Goal: Transaction & Acquisition: Purchase product/service

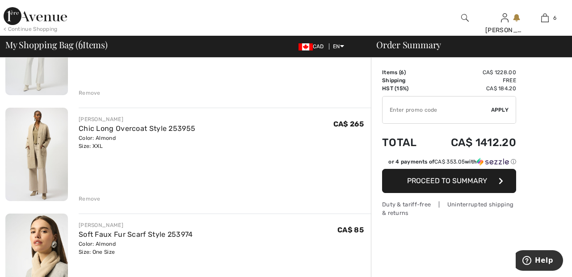
scroll to position [130, 0]
click at [125, 139] on div "Color: Almond Size: XXL" at bounding box center [137, 141] width 117 height 16
click at [46, 143] on img at bounding box center [36, 154] width 63 height 94
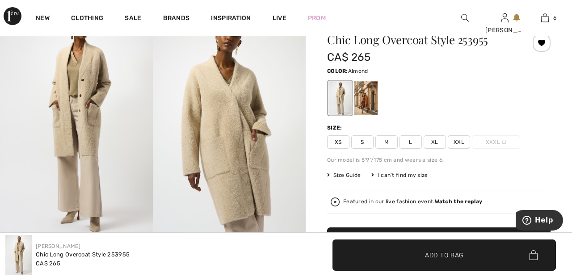
click at [372, 96] on div at bounding box center [365, 97] width 23 height 33
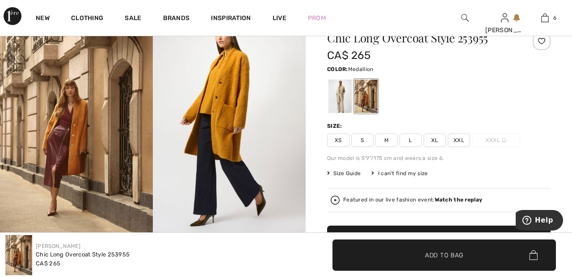
scroll to position [46, 0]
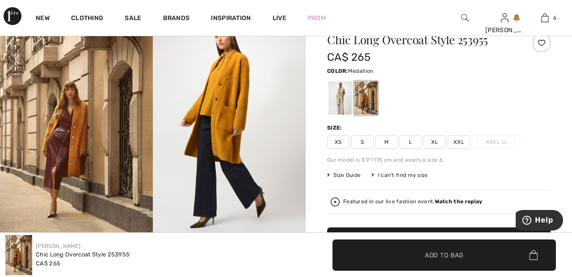
click at [343, 99] on div at bounding box center [339, 97] width 23 height 33
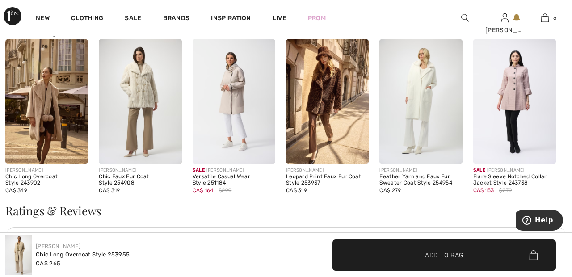
scroll to position [986, 0]
click at [137, 103] on img at bounding box center [140, 101] width 83 height 124
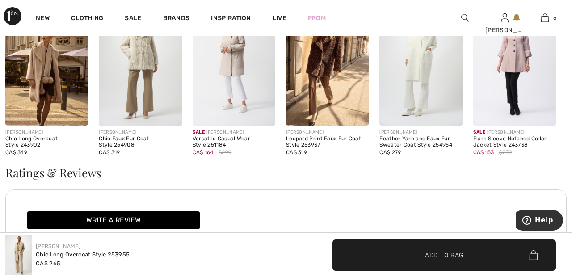
scroll to position [1029, 0]
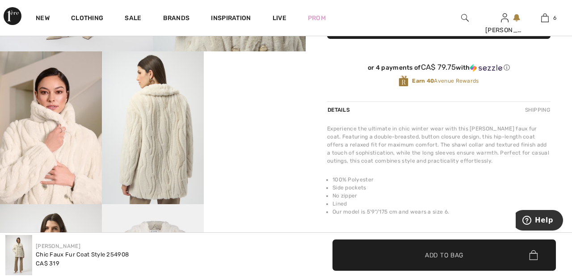
scroll to position [232, 0]
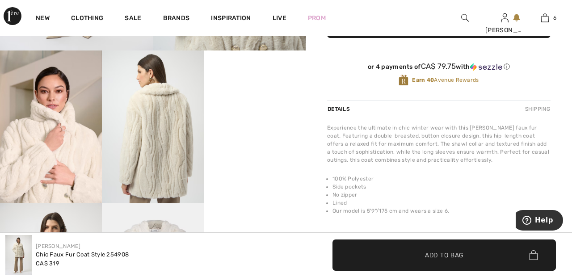
click at [261, 101] on video "Your browser does not support the video tag." at bounding box center [255, 75] width 102 height 51
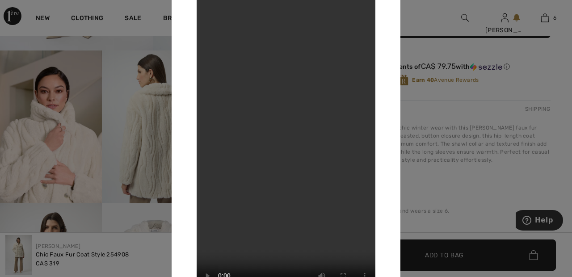
click at [440, 27] on div at bounding box center [286, 138] width 572 height 277
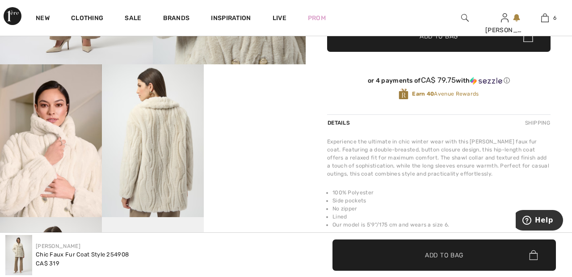
scroll to position [0, 0]
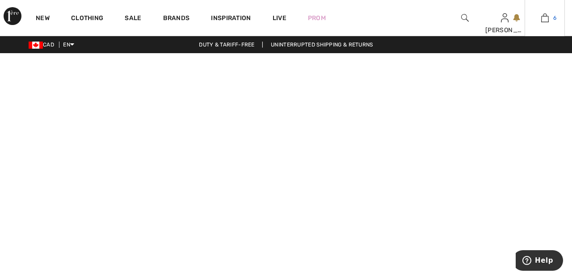
click at [547, 21] on img at bounding box center [545, 18] width 8 height 11
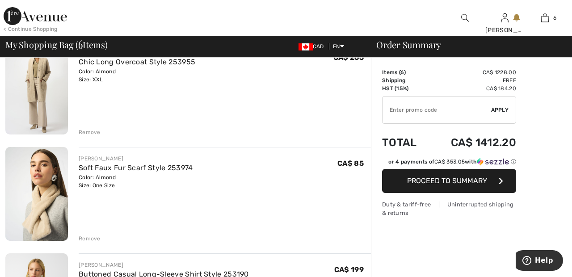
scroll to position [196, 0]
click at [89, 131] on div "Remove" at bounding box center [90, 133] width 22 height 8
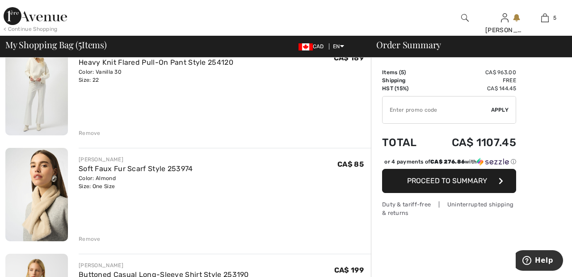
scroll to position [88, 0]
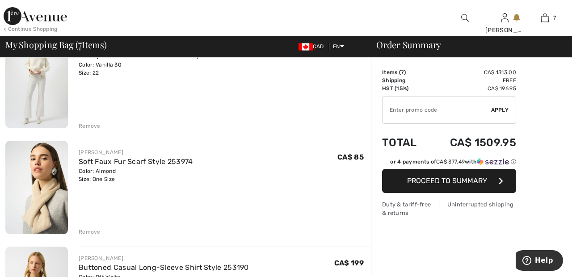
scroll to position [95, 0]
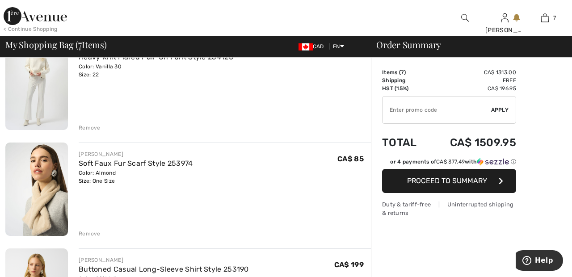
click at [98, 230] on div "Remove" at bounding box center [90, 234] width 22 height 8
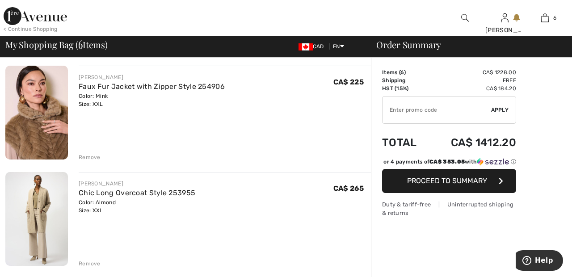
scroll to position [383, 0]
click at [96, 159] on div "Remove" at bounding box center [90, 158] width 22 height 8
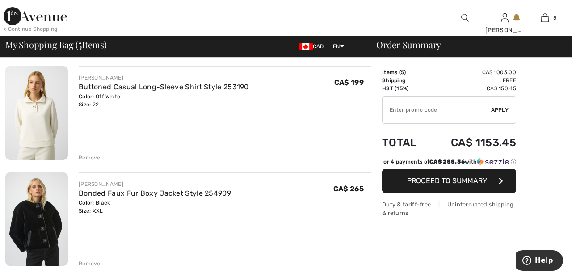
scroll to position [170, 0]
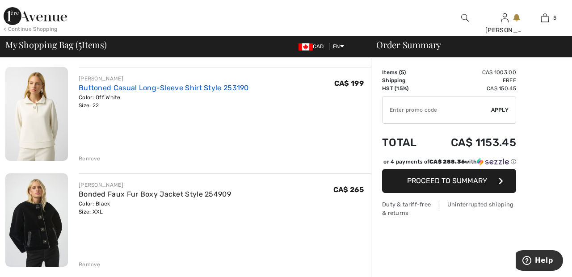
click at [225, 86] on link "Buttoned Casual Long-Sleeve Shirt Style 253190" at bounding box center [164, 88] width 170 height 8
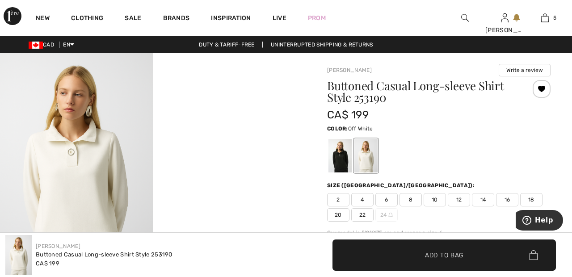
click at [341, 150] on div at bounding box center [339, 155] width 23 height 33
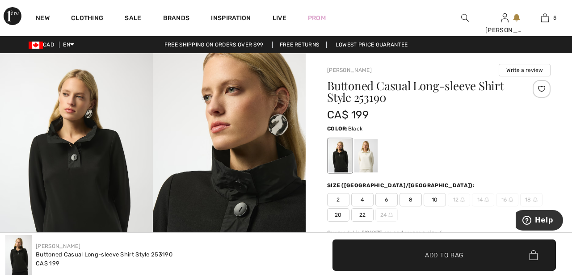
click at [373, 162] on div at bounding box center [365, 155] width 23 height 33
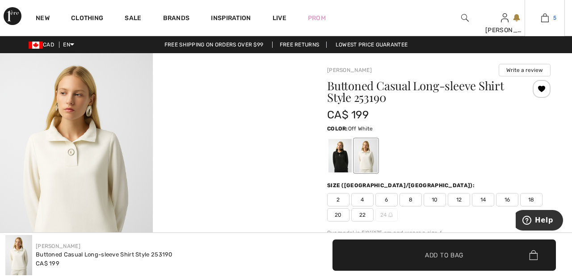
click at [548, 21] on img at bounding box center [545, 18] width 8 height 11
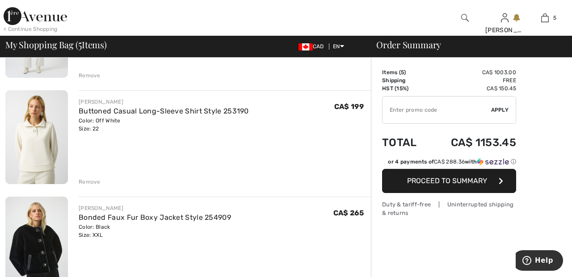
scroll to position [148, 0]
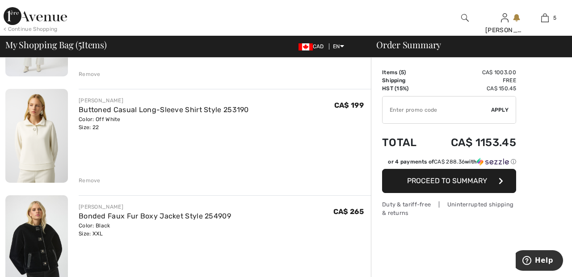
click at [92, 178] on div "Remove" at bounding box center [90, 180] width 22 height 8
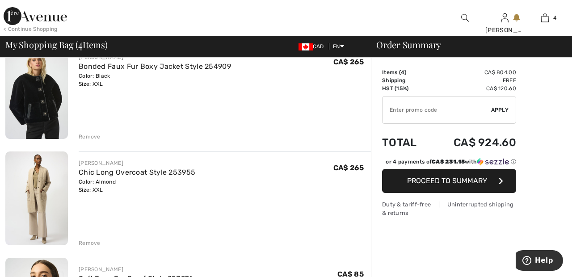
scroll to position [192, 0]
click at [93, 134] on div "Remove" at bounding box center [90, 136] width 22 height 8
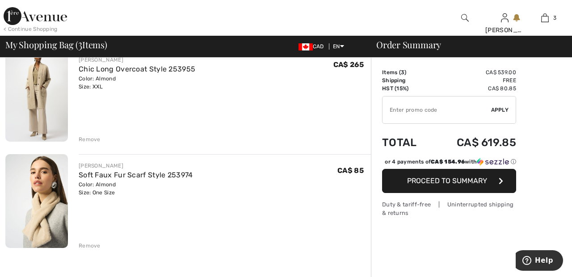
scroll to position [189, 0]
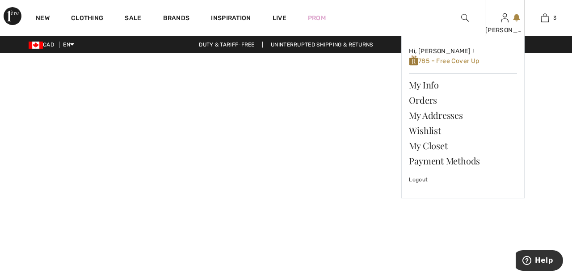
click at [504, 22] on img at bounding box center [505, 18] width 8 height 11
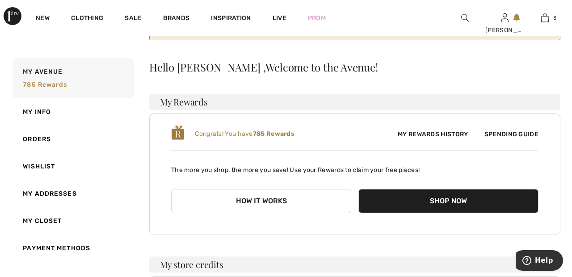
scroll to position [68, 0]
click at [47, 171] on link "Wishlist" at bounding box center [73, 166] width 122 height 27
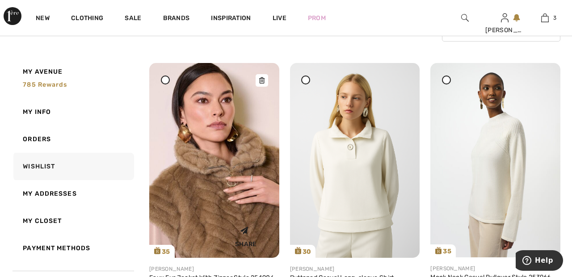
click at [238, 197] on img at bounding box center [214, 160] width 130 height 195
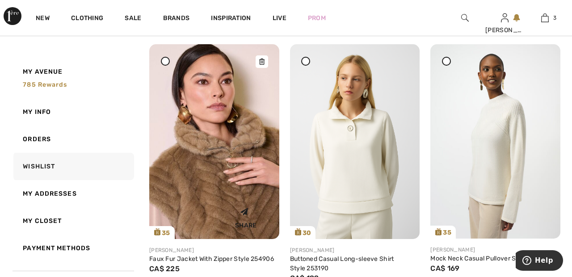
scroll to position [190, 0]
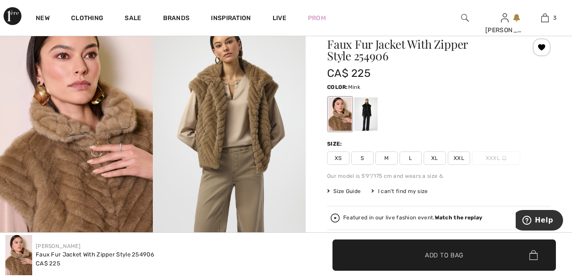
click at [465, 152] on span "XXL" at bounding box center [459, 157] width 22 height 13
click at [448, 255] on span "Add to Bag" at bounding box center [444, 254] width 38 height 9
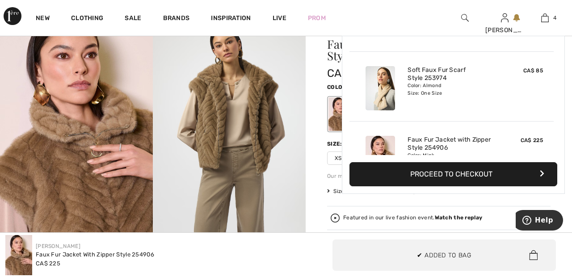
scroll to position [167, 0]
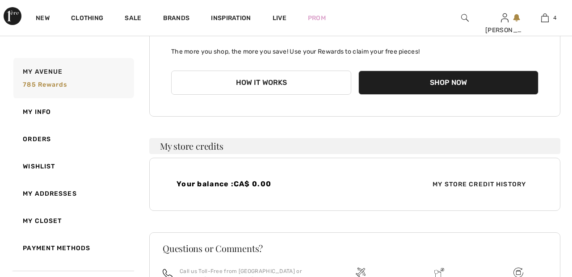
scroll to position [190, 0]
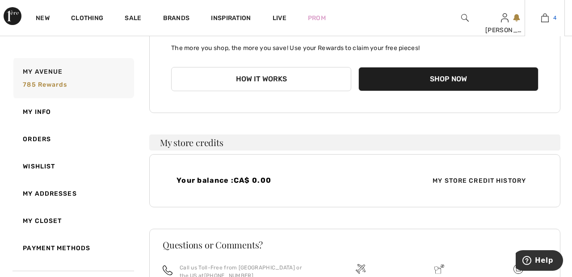
click at [549, 18] on link "4" at bounding box center [544, 18] width 39 height 11
